Goal: Transaction & Acquisition: Obtain resource

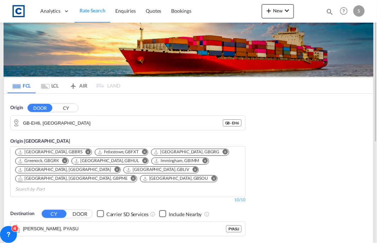
click at [103, 7] on span "Rate Search" at bounding box center [93, 10] width 26 height 6
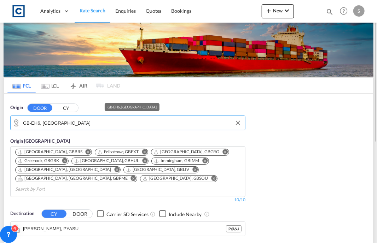
click at [80, 123] on input "GB-EH6, [GEOGRAPHIC_DATA]" at bounding box center [132, 123] width 219 height 11
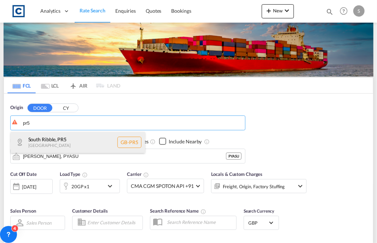
click at [59, 141] on div "[GEOGRAPHIC_DATA] , PR5 [GEOGRAPHIC_DATA] [GEOGRAPHIC_DATA]-PR5" at bounding box center [78, 142] width 134 height 21
type input "GB-PR5, [GEOGRAPHIC_DATA]"
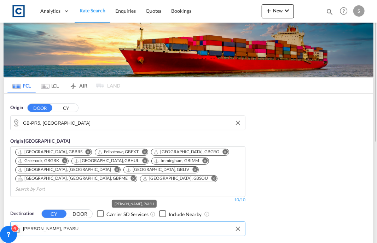
click at [27, 223] on md-autocomplete "[PERSON_NAME], PYASU" at bounding box center [132, 229] width 219 height 12
click at [42, 224] on input "[PERSON_NAME], PYASU" at bounding box center [132, 229] width 219 height 11
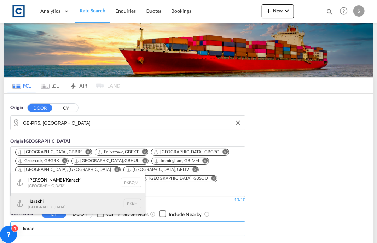
click at [50, 204] on div "Karac hi Pakistan PKKHI" at bounding box center [78, 203] width 134 height 21
type input "[GEOGRAPHIC_DATA], PKKHI"
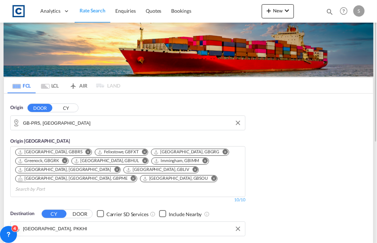
click at [374, 109] on div "FCL LCL AIR LAND FCL LCL AIR LAND Origin DOOR [GEOGRAPHIC_DATA] GB-PR5, [GEOGRA…" at bounding box center [188, 224] width 377 height 403
drag, startPoint x: 374, startPoint y: 109, endPoint x: 373, endPoint y: 137, distance: 28.7
click at [373, 137] on div "FCL LCL AIR LAND FCL LCL AIR LAND Origin DOOR [GEOGRAPHIC_DATA] GB-PR5, [GEOGRA…" at bounding box center [188, 224] width 377 height 403
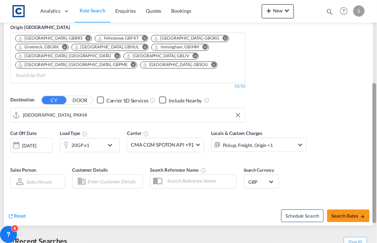
scroll to position [124, 0]
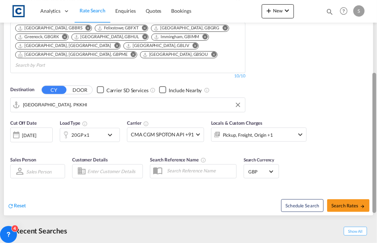
drag, startPoint x: 375, startPoint y: 138, endPoint x: 371, endPoint y: 210, distance: 72.6
click at [371, 210] on md-content "Analytics Dashboard Rate Search Enquiries Quotes Bookings New Quote Bookings" at bounding box center [188, 121] width 377 height 243
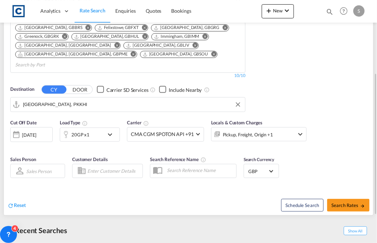
click at [95, 128] on div "20GP x1" at bounding box center [82, 135] width 44 height 14
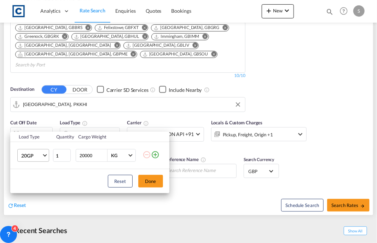
drag, startPoint x: 14, startPoint y: 154, endPoint x: 29, endPoint y: 158, distance: 14.9
click at [29, 158] on td "20GP 20GP 40GP 40HC 45HC 20RE 40RE 40HR 20OT 40OT 20FR 40FR 40NR 20NR 45S 20TK …" at bounding box center [31, 155] width 42 height 27
click at [29, 158] on span "20GP" at bounding box center [31, 156] width 21 height 7
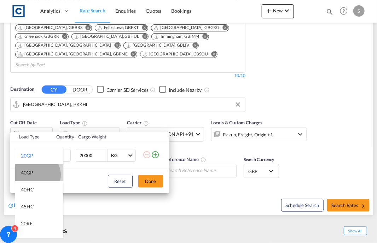
click at [37, 175] on md-option "40GP" at bounding box center [39, 172] width 48 height 17
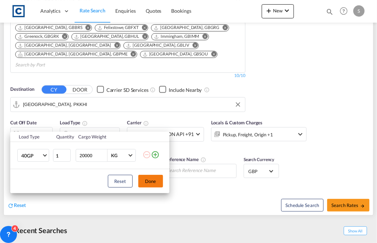
click at [140, 184] on button "Done" at bounding box center [150, 181] width 25 height 13
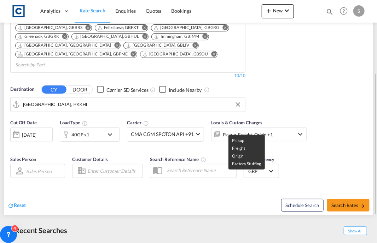
click at [263, 130] on div "Pickup, Freight, Origin +1" at bounding box center [248, 135] width 50 height 10
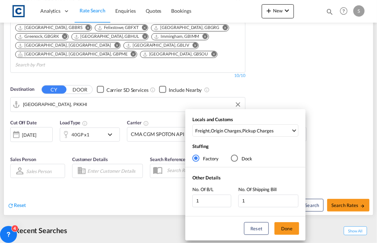
click at [332, 132] on div "Locals and Customs Freight , Origin Charges , Pickup Charges Clear All Select A…" at bounding box center [188, 121] width 377 height 243
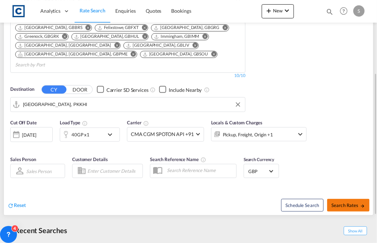
click at [348, 200] on button "Search Rates" at bounding box center [348, 205] width 42 height 13
type input "PR5 to PKKHI / [DATE]"
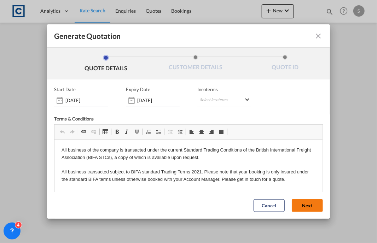
click at [300, 205] on button "Next" at bounding box center [307, 205] width 31 height 13
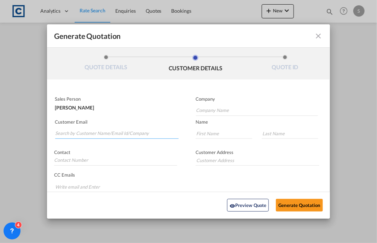
click at [97, 128] on input "Search by Customer Name/Email Id/Company" at bounding box center [116, 133] width 123 height 11
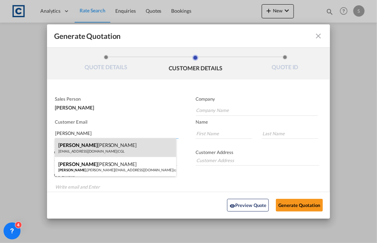
type input "[PERSON_NAME]"
click at [118, 145] on div "[PERSON_NAME] [EMAIL_ADDRESS][DOMAIN_NAME] | CGL" at bounding box center [115, 147] width 121 height 19
type input "CGL"
type input "[EMAIL_ADDRESS][DOMAIN_NAME]"
type input "[PERSON_NAME]"
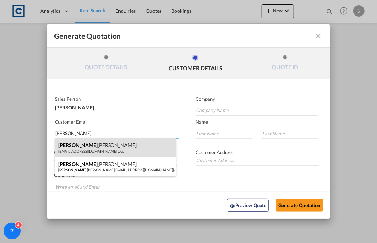
type input "[PERSON_NAME]"
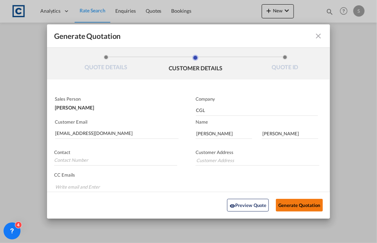
click at [291, 207] on button "Generate Quotation" at bounding box center [299, 205] width 47 height 13
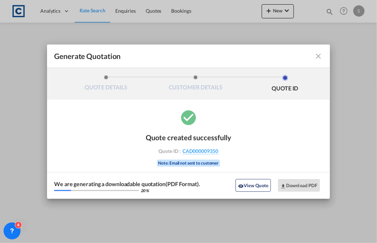
click at [322, 56] on md-icon "icon-close fg-AAA8AD cursor m-0" at bounding box center [318, 56] width 8 height 8
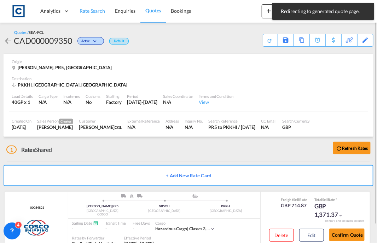
click at [93, 12] on span "Rate Search" at bounding box center [92, 11] width 25 height 6
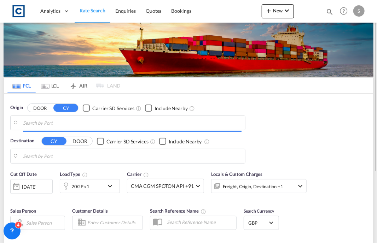
type input "GB-PR5, [GEOGRAPHIC_DATA]"
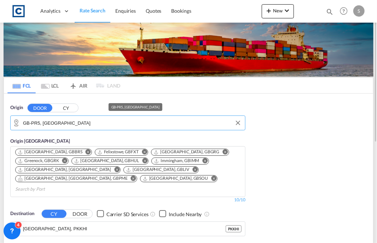
click at [93, 122] on input "GB-PR5, [GEOGRAPHIC_DATA]" at bounding box center [132, 123] width 219 height 11
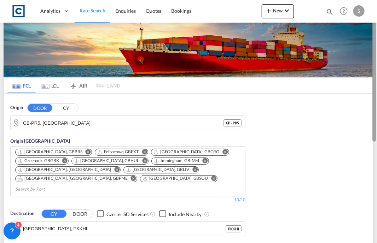
click at [375, 121] on md-content "Analytics Dashboard Rate Search Enquiries Quotes Bookings New Quote Bookings" at bounding box center [188, 121] width 377 height 243
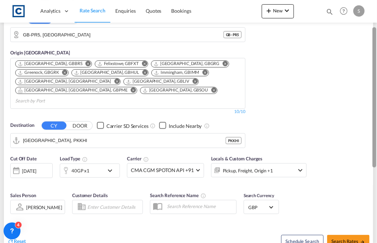
drag, startPoint x: 375, startPoint y: 121, endPoint x: 376, endPoint y: 174, distance: 52.3
click at [376, 168] on div at bounding box center [374, 97] width 4 height 140
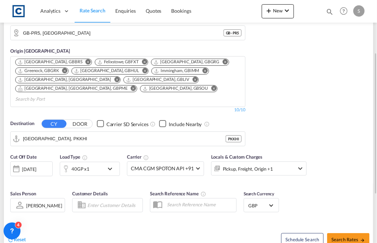
click at [323, 153] on div "Cut Off Date [DATE] [DATE] Load Type 40GP x1 Carrier CMA CGM SPOTON API +91 Onl…" at bounding box center [188, 184] width 369 height 69
click at [337, 129] on div "Origin DOOR CY GB-PR5, [GEOGRAPHIC_DATA] [GEOGRAPHIC_DATA] - PR5 Origin [GEOGRA…" at bounding box center [188, 77] width 369 height 146
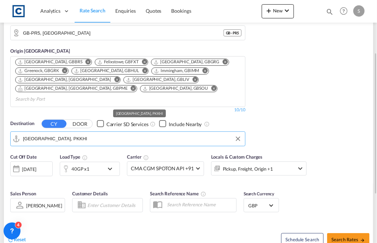
click at [76, 135] on md-autocomplete-wrap "[GEOGRAPHIC_DATA], PKKHI" at bounding box center [132, 141] width 219 height 14
click at [62, 134] on input "[GEOGRAPHIC_DATA], PKKHI" at bounding box center [132, 139] width 219 height 11
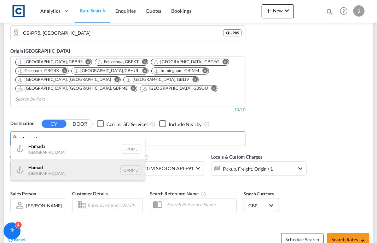
click at [53, 169] on div "Hamad [GEOGRAPHIC_DATA] QAHMD" at bounding box center [78, 169] width 134 height 21
type input "Hamad, QAHMD"
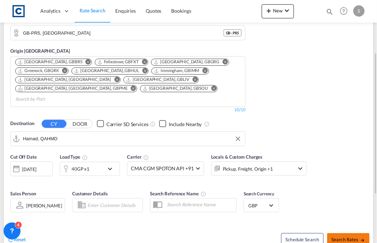
click at [349, 237] on span "Search Rates" at bounding box center [348, 240] width 34 height 6
type input "PR5 to QAHMD / [DATE]"
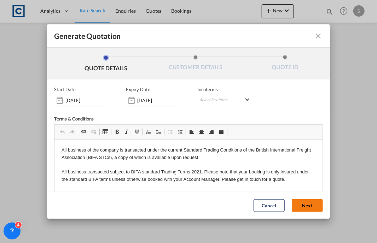
click at [298, 203] on button "Next" at bounding box center [307, 205] width 31 height 13
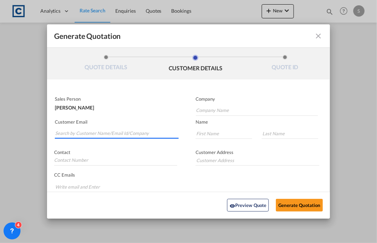
click at [101, 128] on input "Search by Customer Name/Email Id/Company" at bounding box center [116, 133] width 123 height 11
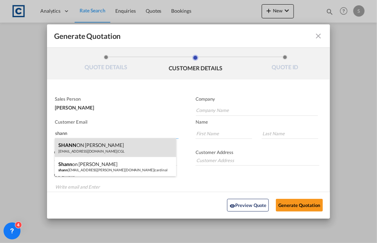
type input "shann"
click at [100, 150] on div "SHANN ON [PERSON_NAME] [PERSON_NAME][EMAIL_ADDRESS][DOMAIN_NAME] | CGL" at bounding box center [115, 147] width 121 height 19
type input "CGL"
type input "[EMAIL_ADDRESS][DOMAIN_NAME]"
type input "[PERSON_NAME]"
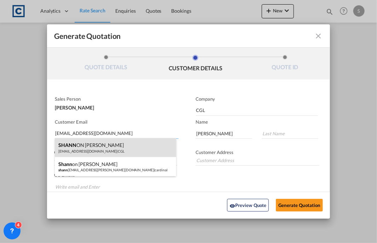
type input "[PERSON_NAME]"
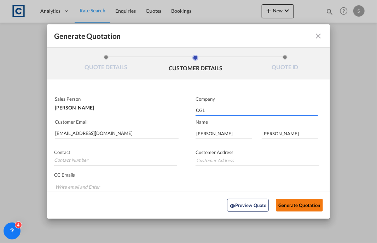
click at [295, 207] on button "Generate Quotation" at bounding box center [299, 205] width 47 height 13
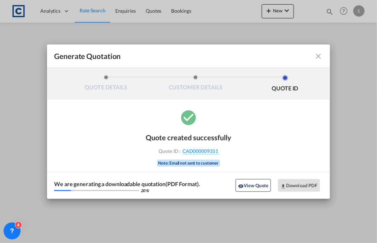
click at [320, 55] on md-icon "icon-close fg-AAA8AD cursor m-0" at bounding box center [318, 56] width 8 height 8
